Goal: Task Accomplishment & Management: Manage account settings

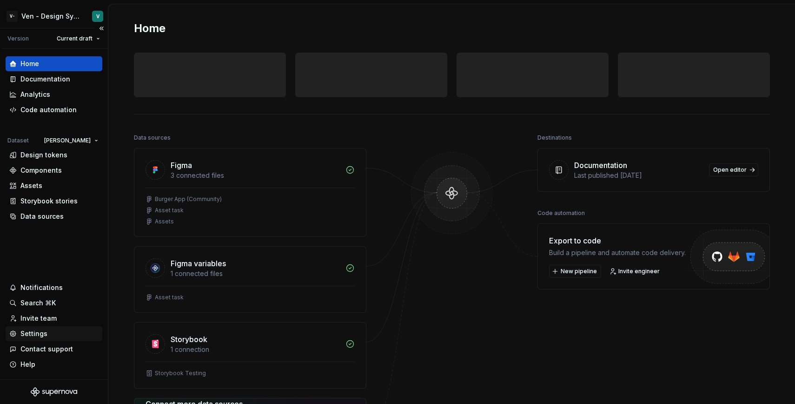
click at [60, 335] on div "Settings" at bounding box center [53, 333] width 89 height 9
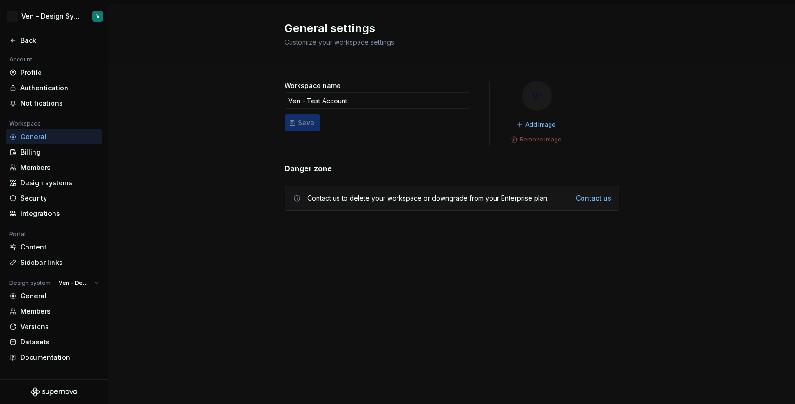
click at [159, 217] on div "Workspace name Ven - Test Account Save V- Add image Remove image Danger zone Co…" at bounding box center [451, 155] width 687 height 182
click at [77, 360] on div "Documentation" at bounding box center [59, 356] width 78 height 9
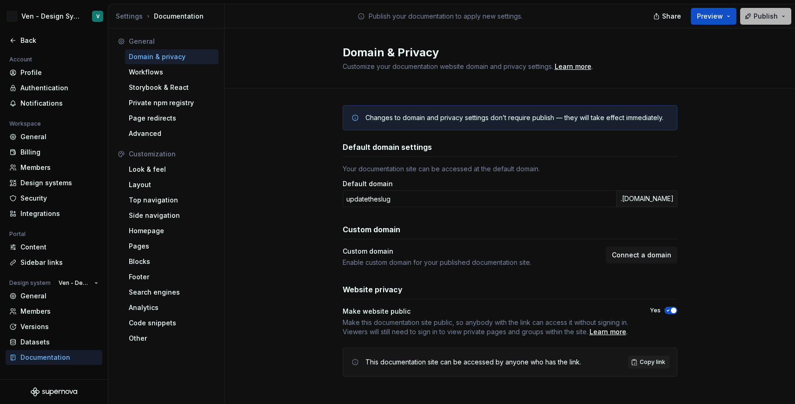
click at [759, 15] on span "Publish" at bounding box center [766, 16] width 24 height 9
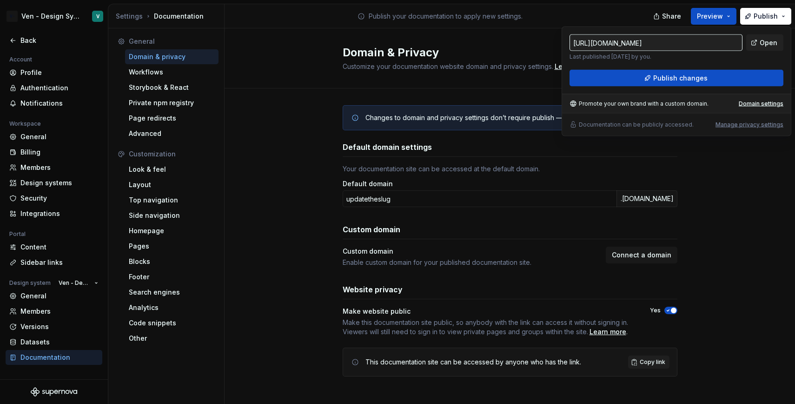
click at [730, 44] on input "[URL][DOMAIN_NAME]" at bounding box center [656, 42] width 173 height 17
click at [730, 43] on input "[URL][DOMAIN_NAME]" at bounding box center [656, 42] width 173 height 17
click at [769, 40] on span "Open" at bounding box center [769, 42] width 18 height 9
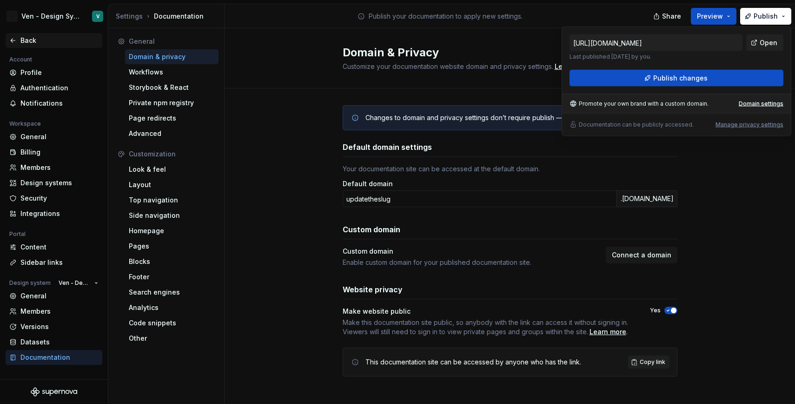
click at [65, 45] on div "Back" at bounding box center [54, 40] width 97 height 15
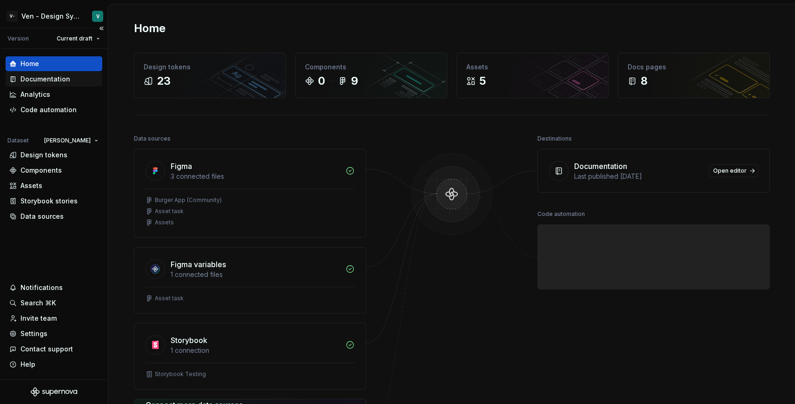
click at [62, 80] on div "Documentation" at bounding box center [45, 78] width 50 height 9
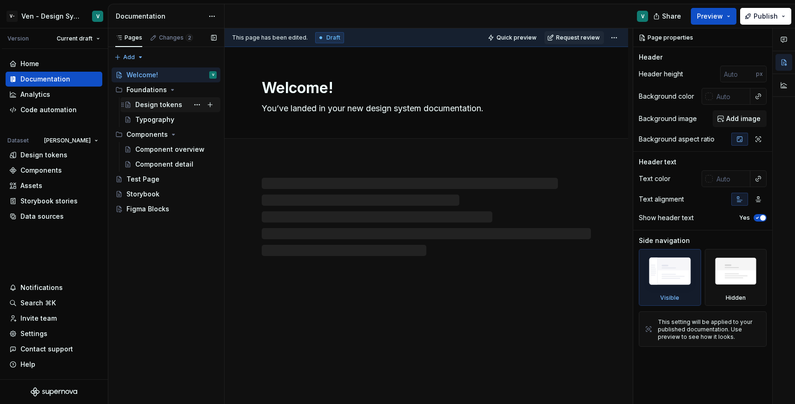
click at [164, 106] on div "Design tokens" at bounding box center [158, 104] width 47 height 9
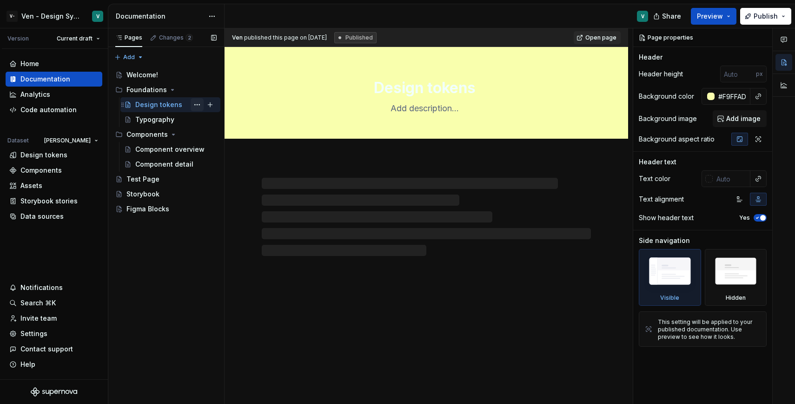
click at [192, 105] on button "Page tree" at bounding box center [197, 104] width 13 height 13
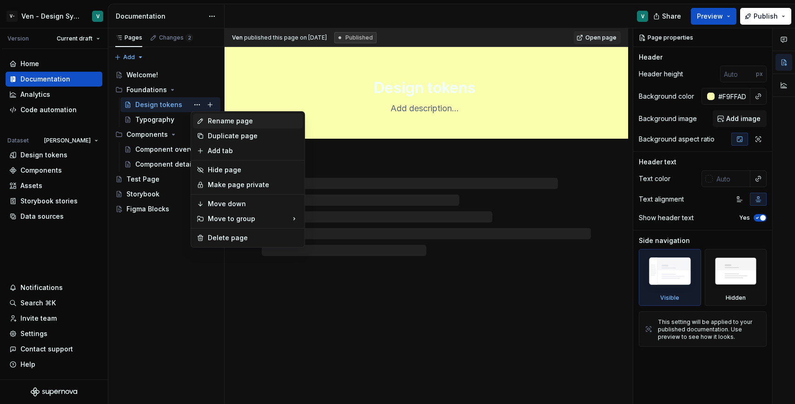
click at [223, 121] on div "Rename page" at bounding box center [253, 120] width 91 height 9
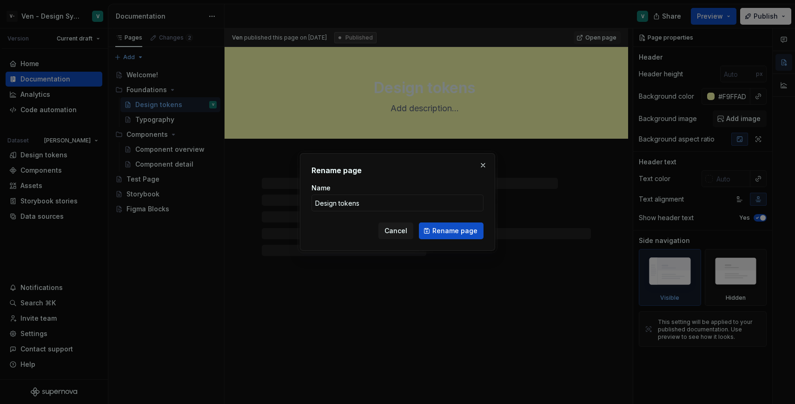
type textarea "*"
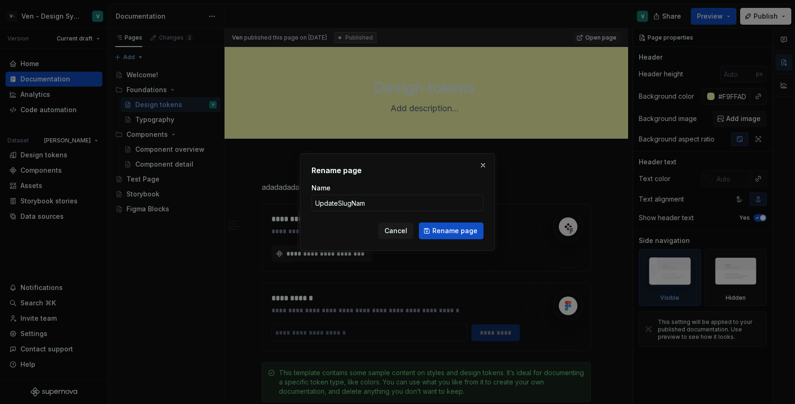
type input "UpdateSlugName"
click at [460, 239] on button "Rename page" at bounding box center [451, 230] width 65 height 17
type textarea "*"
type textarea "UpdateSlugName"
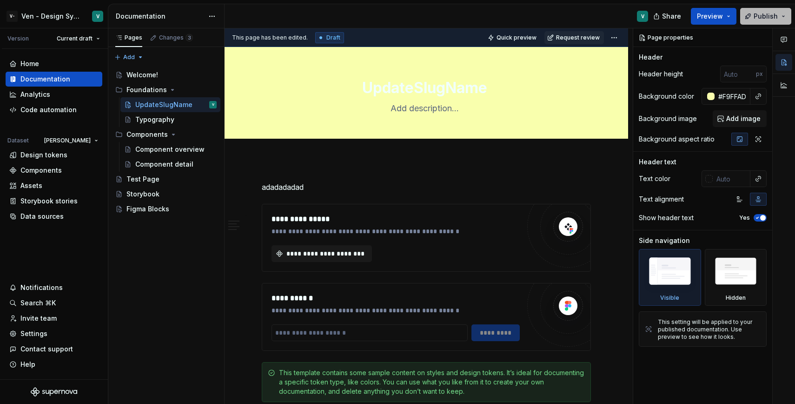
click at [748, 20] on button "Publish" at bounding box center [765, 16] width 51 height 17
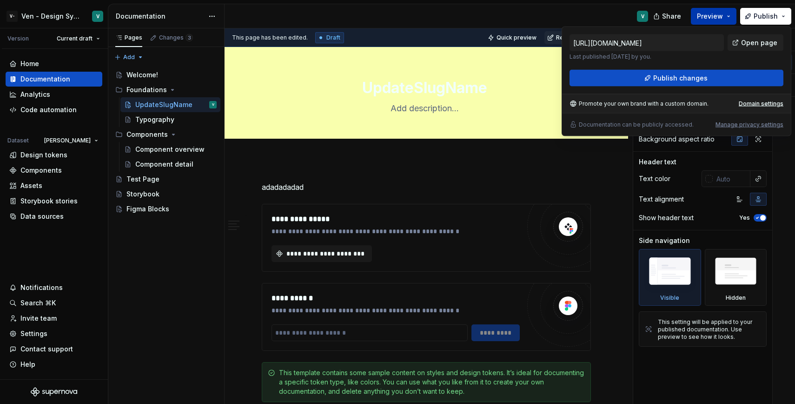
click at [714, 20] on span "Preview" at bounding box center [710, 16] width 26 height 9
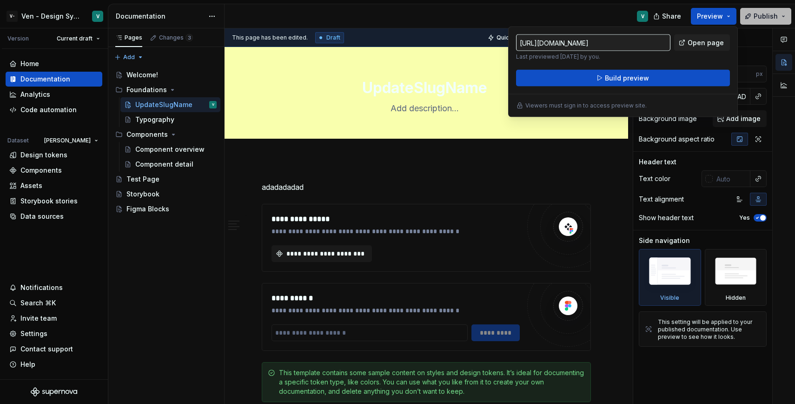
click at [781, 17] on button "Publish" at bounding box center [765, 16] width 51 height 17
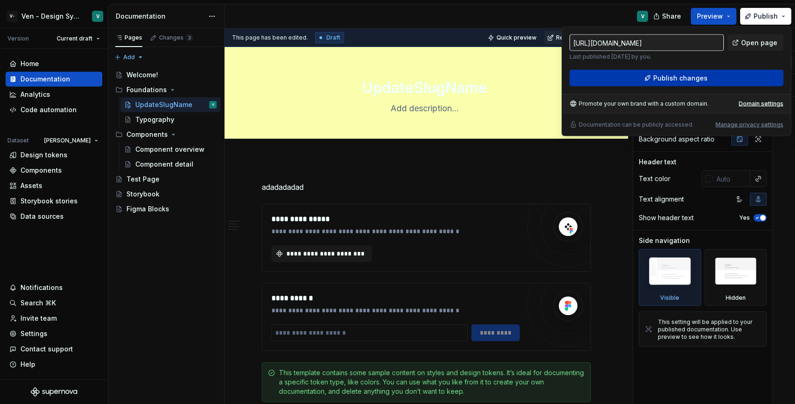
click at [727, 76] on button "Publish changes" at bounding box center [677, 78] width 214 height 17
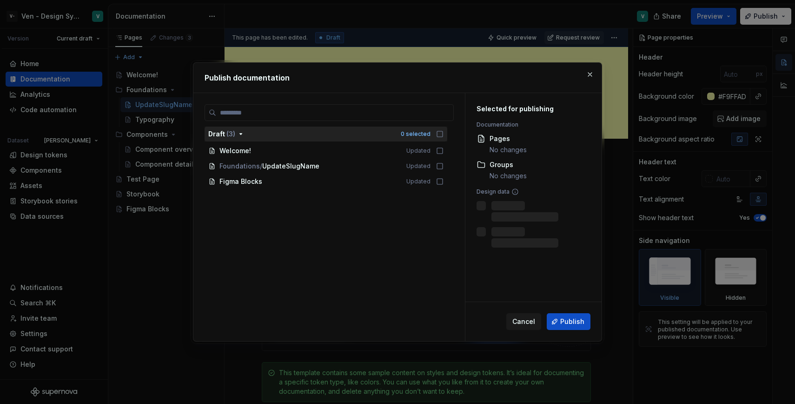
click at [440, 139] on button "Draft ( 3 ) 0 selected" at bounding box center [326, 133] width 243 height 15
click at [444, 136] on icon "button" at bounding box center [439, 133] width 7 height 7
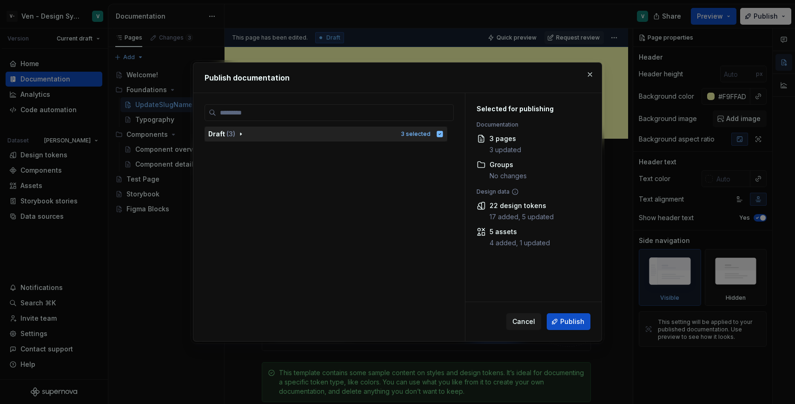
click at [364, 137] on div "Draft ( 3 )" at bounding box center [301, 133] width 187 height 9
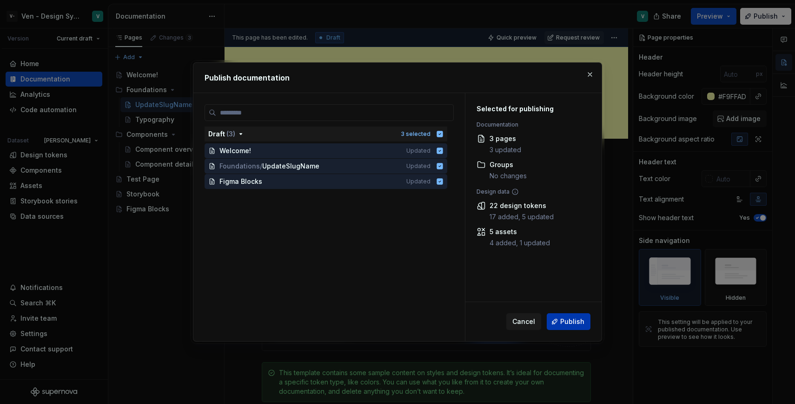
click at [571, 320] on span "Publish" at bounding box center [572, 321] width 24 height 9
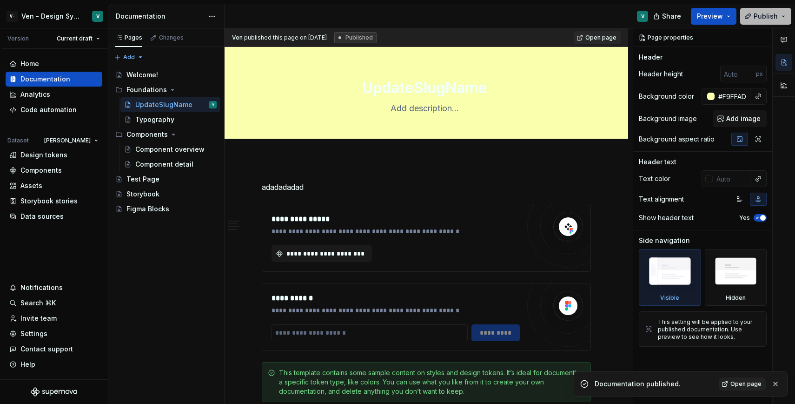
click at [770, 16] on span "Publish" at bounding box center [766, 16] width 24 height 9
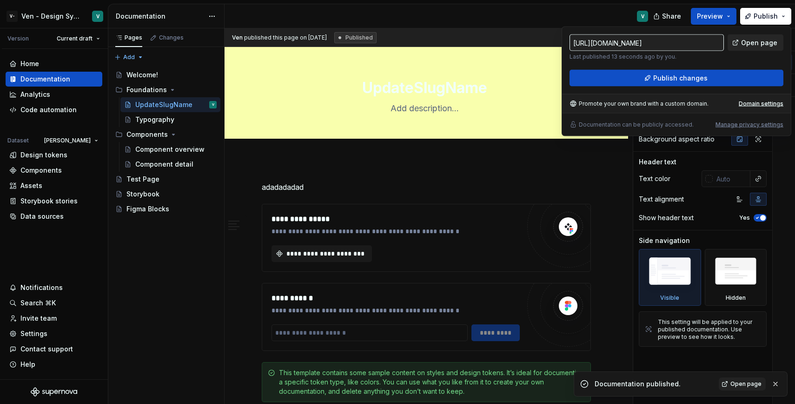
click at [748, 47] on span "Open page" at bounding box center [759, 42] width 36 height 9
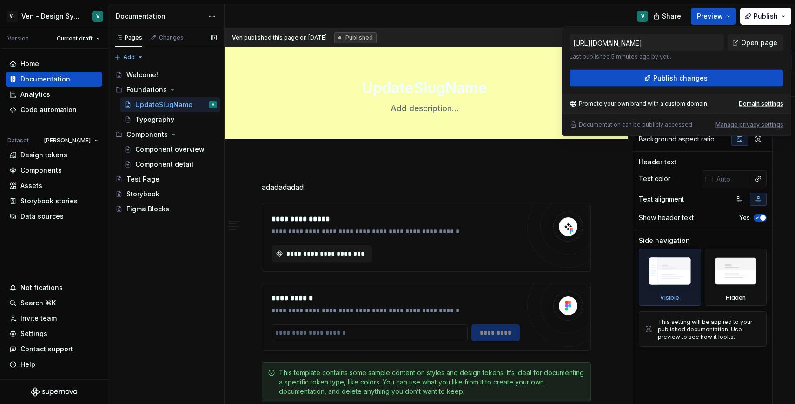
click at [192, 236] on div "Pages Changes Add Accessibility guide for tree Page tree. Navigate the tree wit…" at bounding box center [166, 216] width 116 height 376
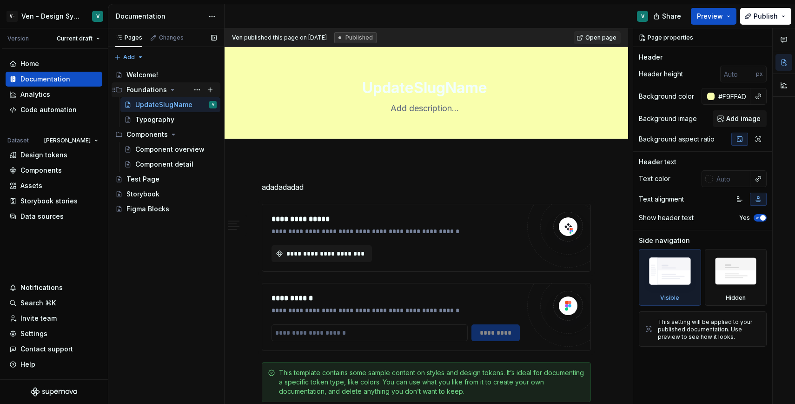
click at [138, 87] on div "Foundations" at bounding box center [146, 89] width 40 height 9
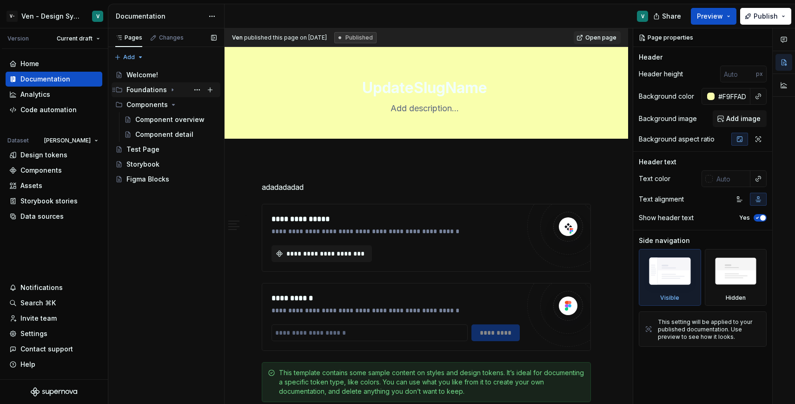
click at [123, 88] on div "Foundations" at bounding box center [165, 89] width 101 height 13
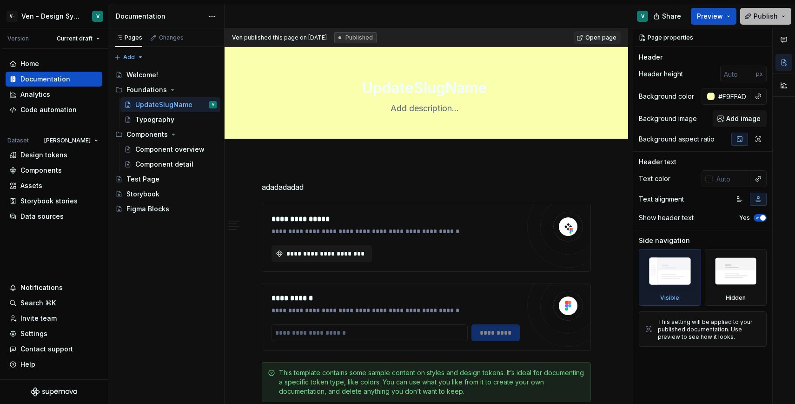
click at [774, 17] on span "Publish" at bounding box center [766, 16] width 24 height 9
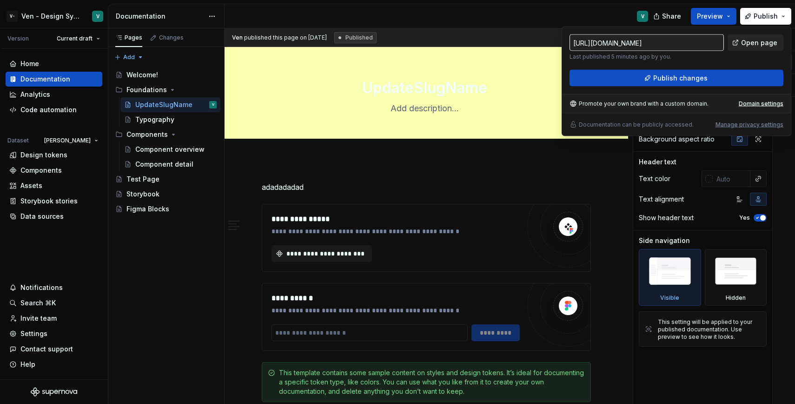
click at [745, 41] on span "Open page" at bounding box center [759, 42] width 36 height 9
click at [133, 55] on div "Pages Changes Add Accessibility guide for tree Page tree. Navigate the tree wit…" at bounding box center [166, 216] width 116 height 376
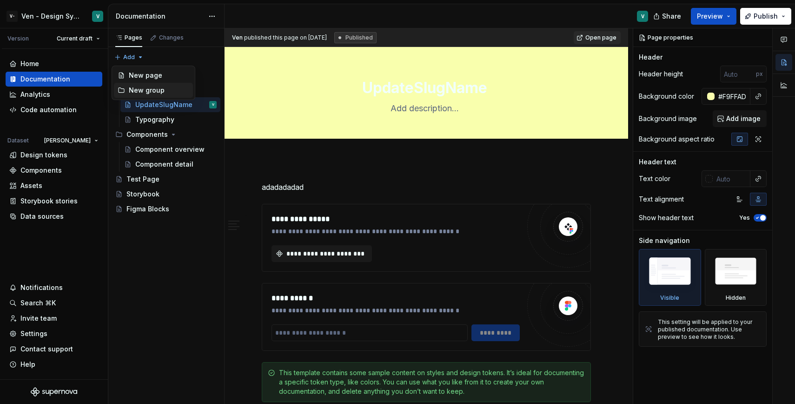
click at [139, 92] on div "New group" at bounding box center [159, 90] width 60 height 9
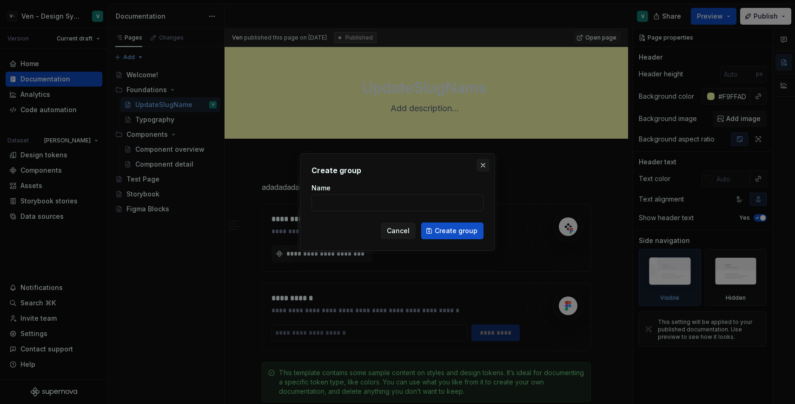
click at [485, 168] on button "button" at bounding box center [483, 165] width 13 height 13
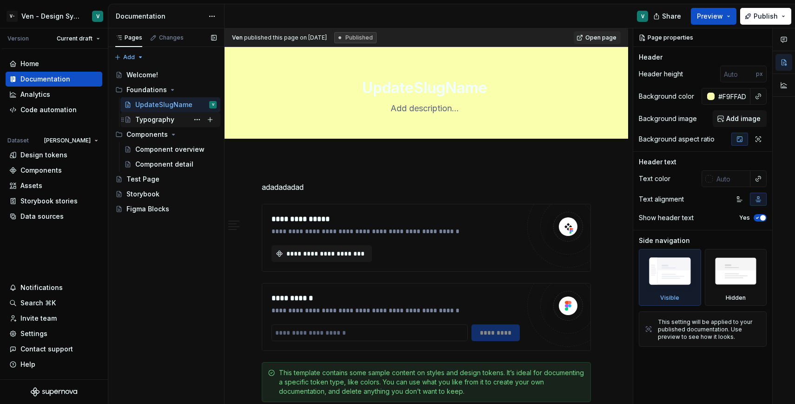
click at [177, 120] on div "Typography" at bounding box center [175, 119] width 81 height 13
click at [196, 123] on button "Page tree" at bounding box center [197, 119] width 13 height 13
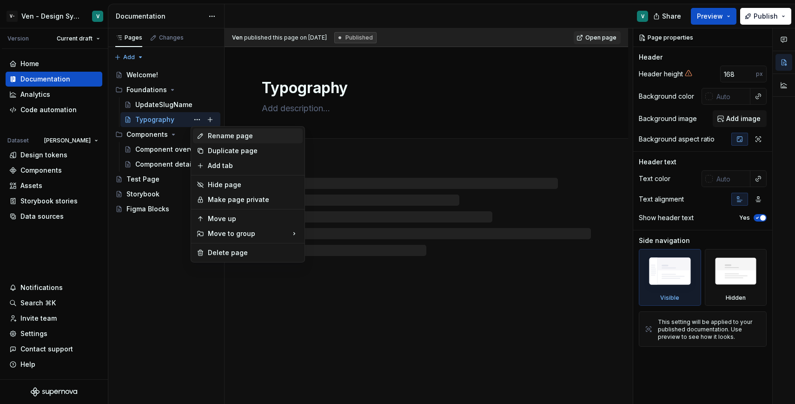
click at [228, 132] on div "Rename page" at bounding box center [253, 135] width 91 height 9
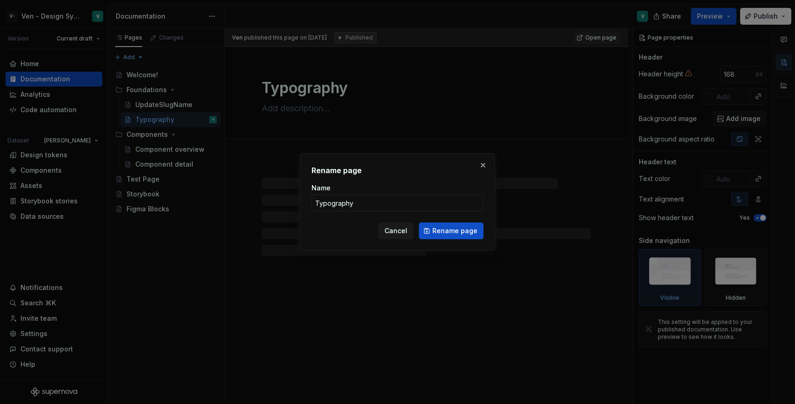
type textarea "*"
type input "Update"
type textarea "*"
type input "UpdateSlugName"
click button "Rename page" at bounding box center [451, 230] width 65 height 17
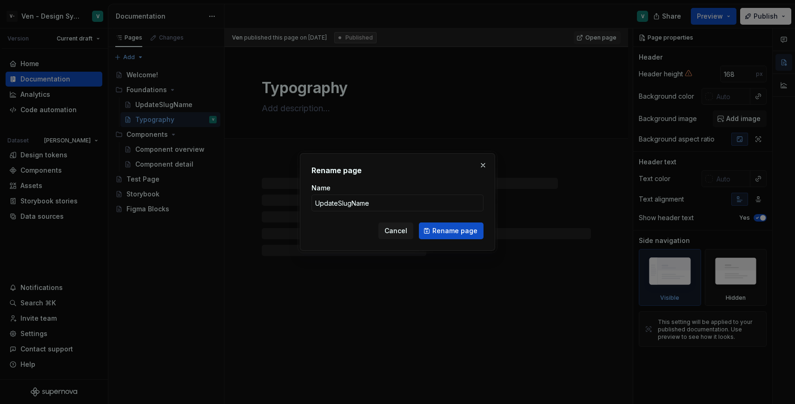
type textarea "*"
type textarea "UpdateSlugName"
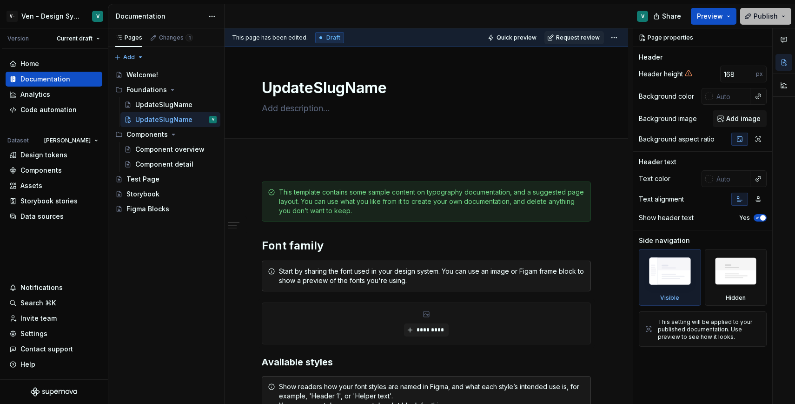
click at [770, 12] on span "Publish" at bounding box center [766, 16] width 24 height 9
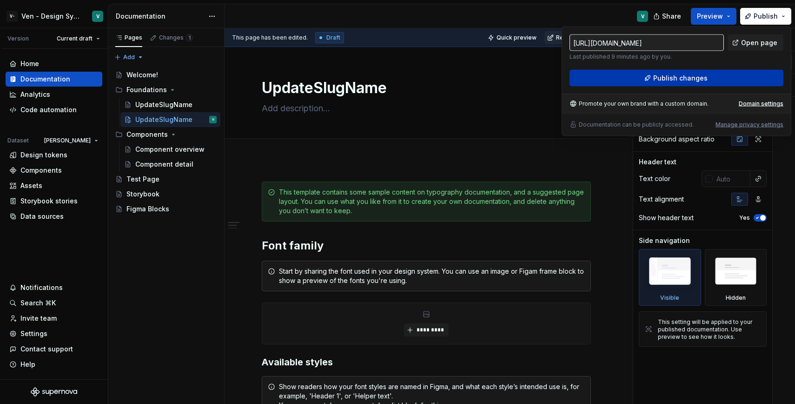
click at [709, 80] on button "Publish changes" at bounding box center [677, 78] width 214 height 17
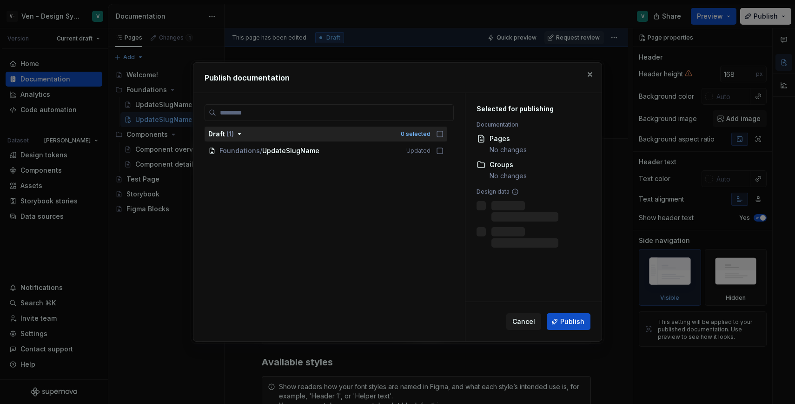
click at [444, 135] on icon "button" at bounding box center [439, 133] width 7 height 7
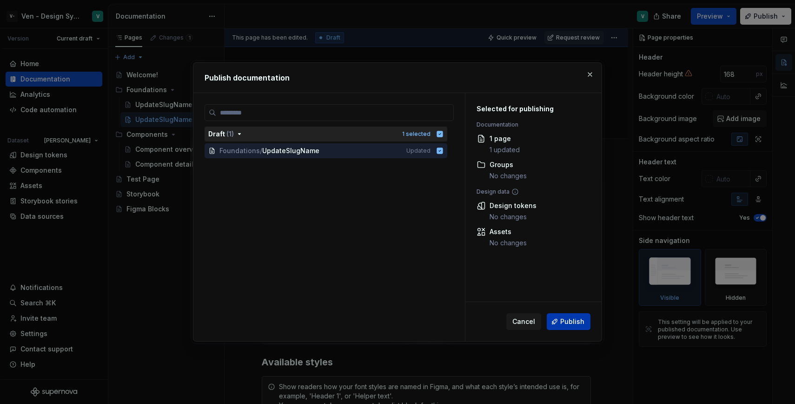
click at [583, 325] on span "Publish" at bounding box center [572, 321] width 24 height 9
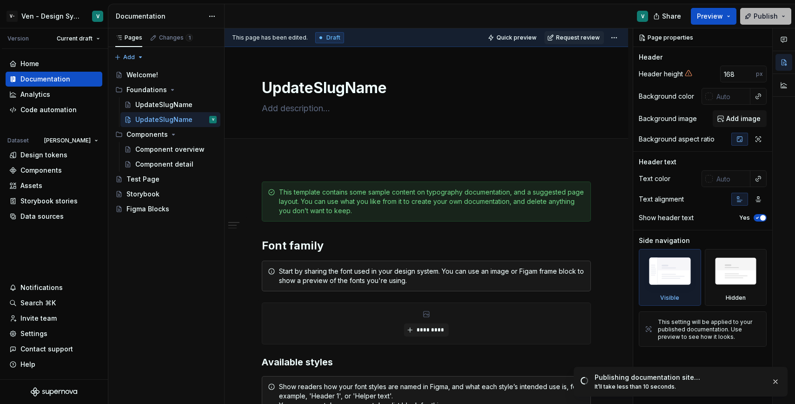
click at [762, 19] on span "Publish" at bounding box center [766, 16] width 24 height 9
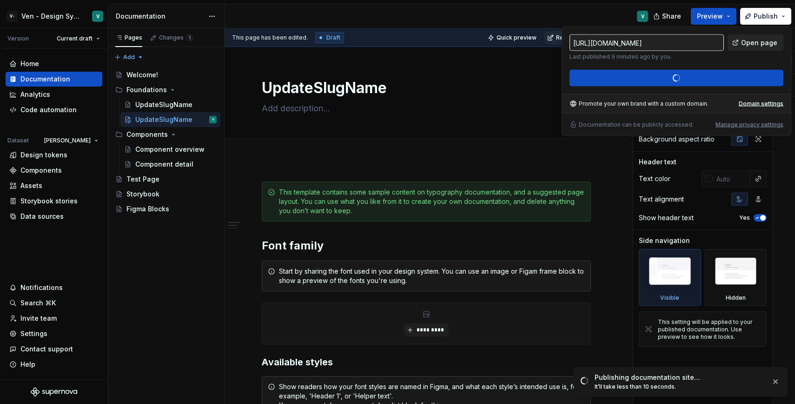
click at [735, 43] on link "Open page" at bounding box center [756, 42] width 56 height 17
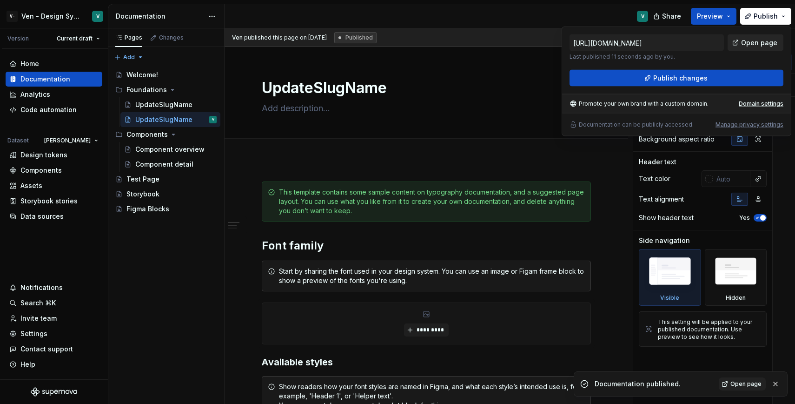
click at [760, 35] on link "Open page" at bounding box center [756, 42] width 56 height 17
type textarea "*"
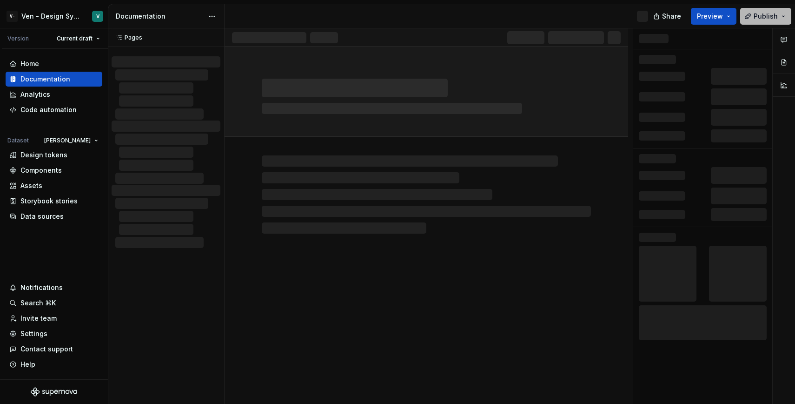
click at [767, 17] on span "Publish" at bounding box center [766, 16] width 24 height 9
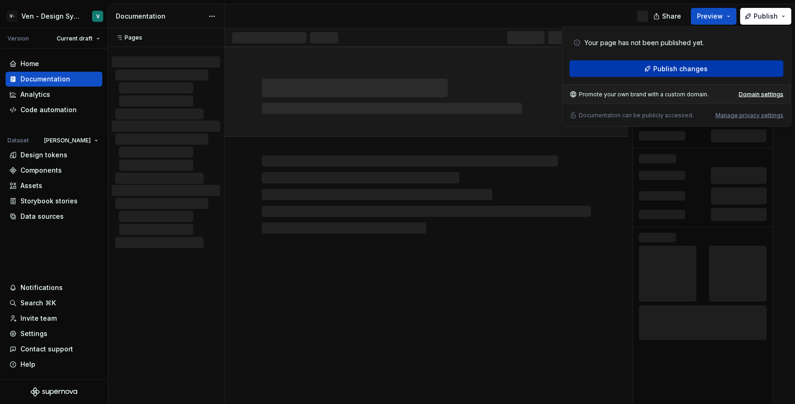
click at [675, 64] on span "Publish changes" at bounding box center [680, 68] width 54 height 9
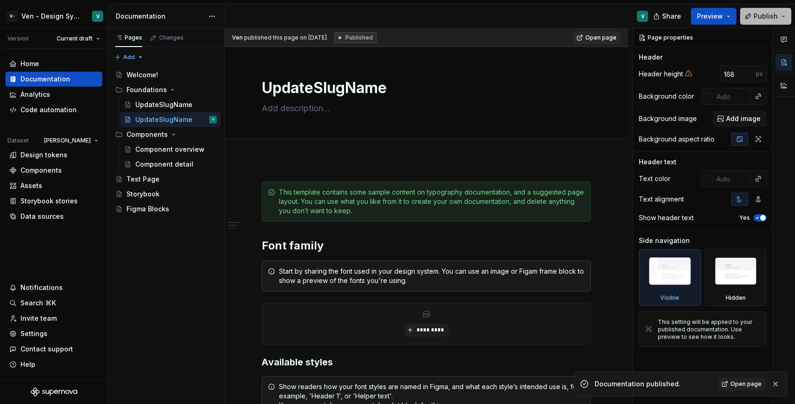
click at [756, 21] on button "Publish" at bounding box center [765, 16] width 51 height 17
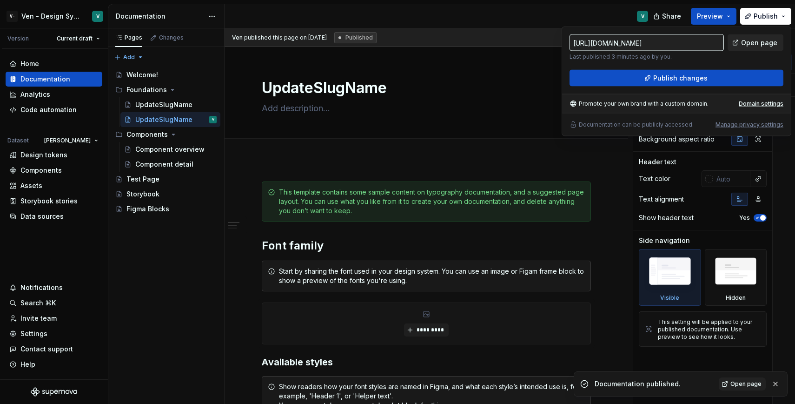
click at [747, 43] on span "Open page" at bounding box center [759, 42] width 36 height 9
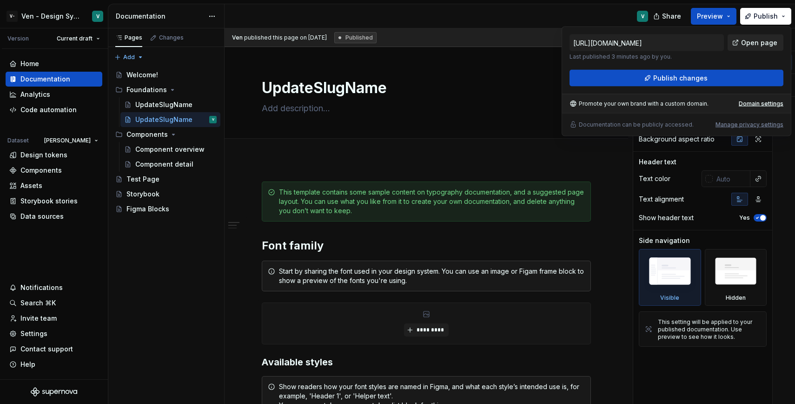
type textarea "*"
